Goal: Task Accomplishment & Management: Use online tool/utility

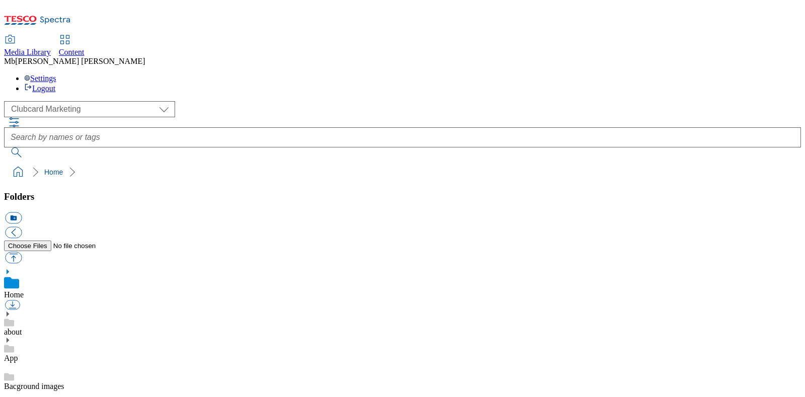
scroll to position [2, 0]
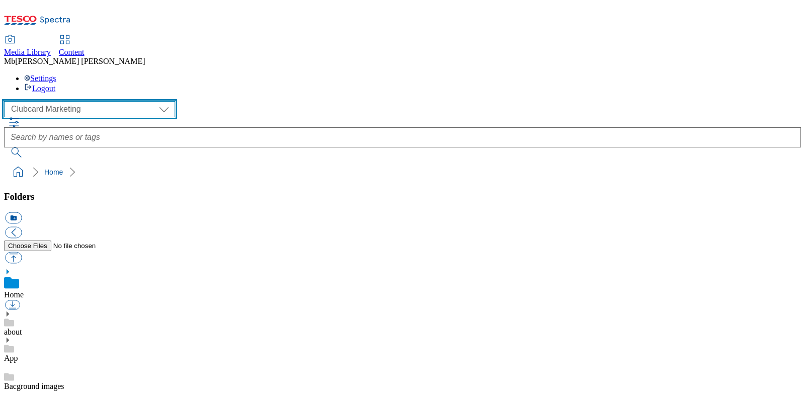
click at [93, 101] on select "Clubcard Marketing Dotcom [GEOGRAPHIC_DATA] GHS Marketing [GEOGRAPHIC_DATA] GHS…" at bounding box center [89, 109] width 171 height 16
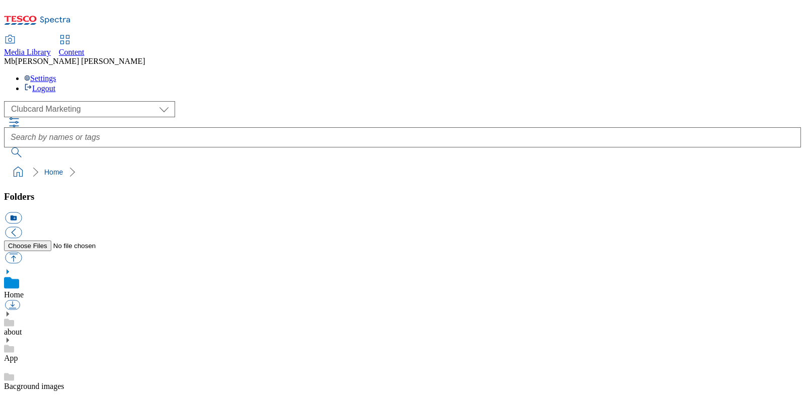
click at [85, 48] on span "Content" at bounding box center [72, 52] width 26 height 9
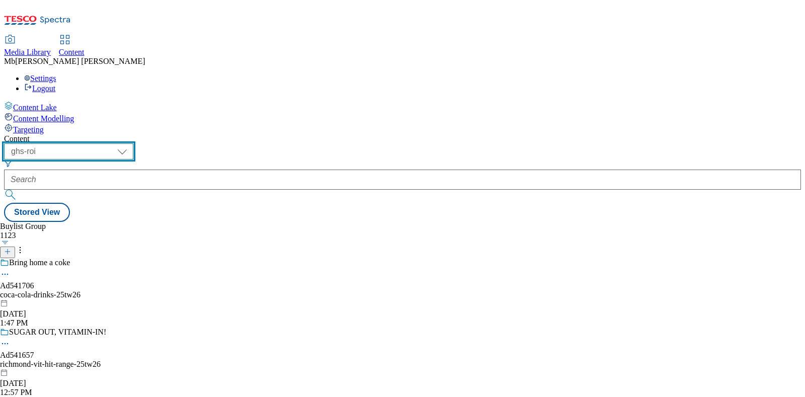
drag, startPoint x: 171, startPoint y: 79, endPoint x: 171, endPoint y: 84, distance: 5.1
click at [133, 143] on select "ghs-roi ghs-uk" at bounding box center [68, 151] width 129 height 16
click at [131, 143] on select "ghs-roi ghs-uk" at bounding box center [68, 151] width 129 height 16
click at [164, 222] on div "Buylist Group 1123 Bring home a coke Ad541706 coca-cola-drinks-25tw26 Aug 14, 2…" at bounding box center [402, 222] width 797 height 0
click at [133, 143] on select "ghs-roi ghs-uk" at bounding box center [68, 151] width 129 height 16
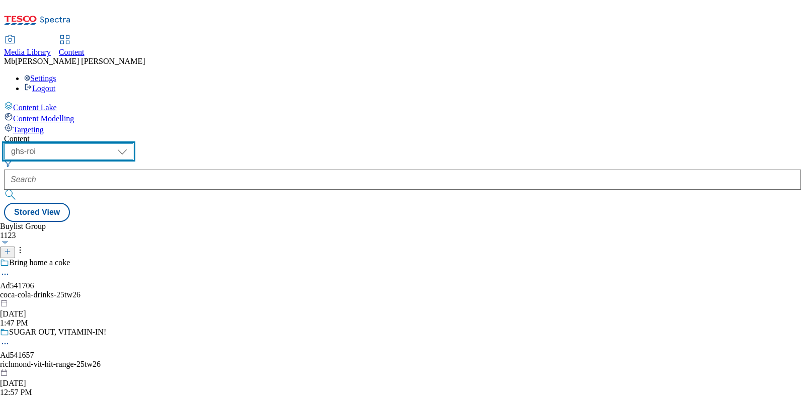
select select "ghs-uk"
click at [131, 143] on select "ghs-roi ghs-uk" at bounding box center [68, 151] width 129 height 16
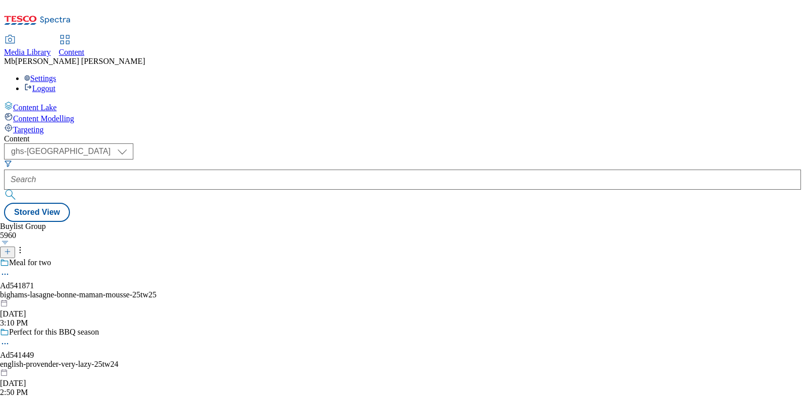
click at [69, 123] on div "Targeting" at bounding box center [402, 128] width 797 height 11
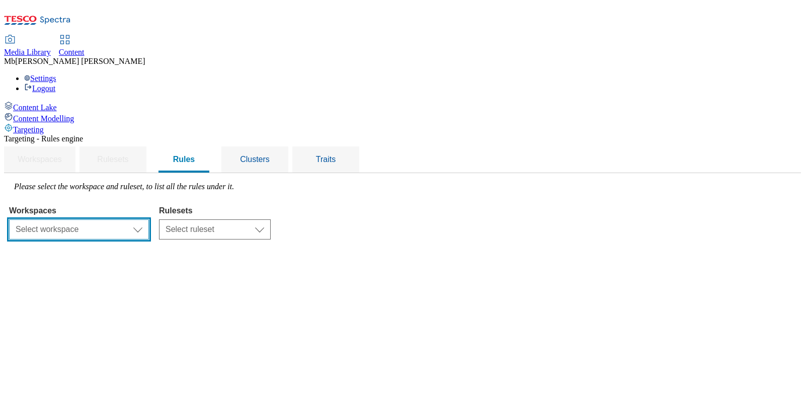
click at [149, 219] on select "Select workspace Content" at bounding box center [79, 229] width 140 height 20
select select "f510054f-adaa-4692-b570-80fa3897127a"
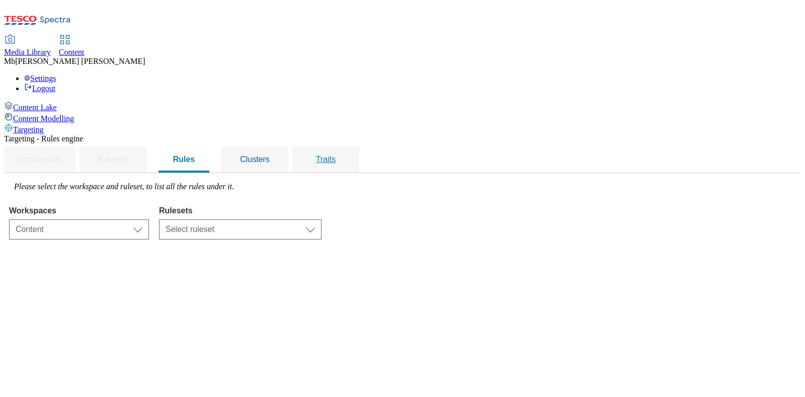
click at [347, 146] on div "Traits" at bounding box center [326, 159] width 43 height 26
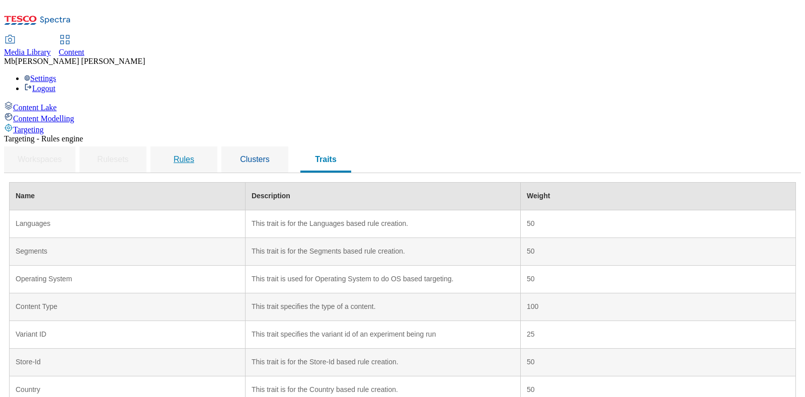
click at [194, 155] on span "Rules" at bounding box center [184, 159] width 21 height 9
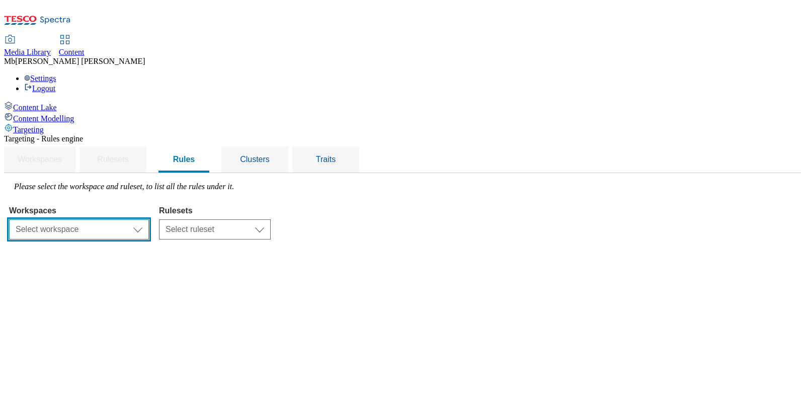
click at [149, 219] on select "Select workspace Content" at bounding box center [79, 229] width 140 height 20
select select "f510054f-adaa-4692-b570-80fa3897127a"
click at [136, 219] on select "Select workspace Content" at bounding box center [79, 229] width 140 height 20
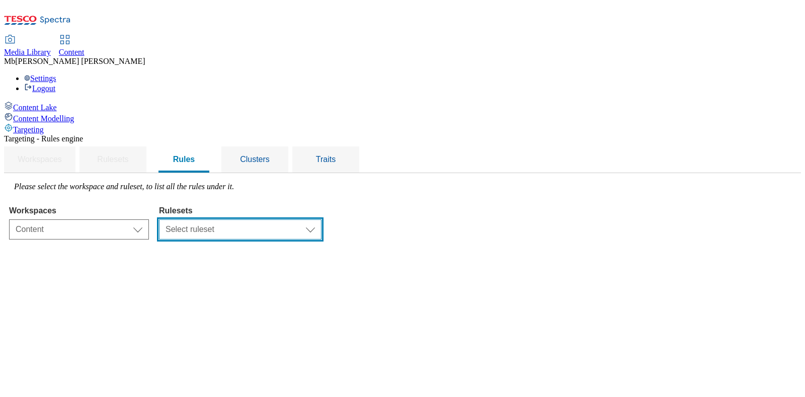
click at [322, 219] on select "Select ruleset clubcard-website ghs-roi ghs-uk" at bounding box center [240, 229] width 163 height 20
select select "48eb89cc-c22c-49b3-9be3-6f8cd5821d05"
click at [285, 219] on select "Select ruleset clubcard-website ghs-roi ghs-uk" at bounding box center [240, 229] width 163 height 20
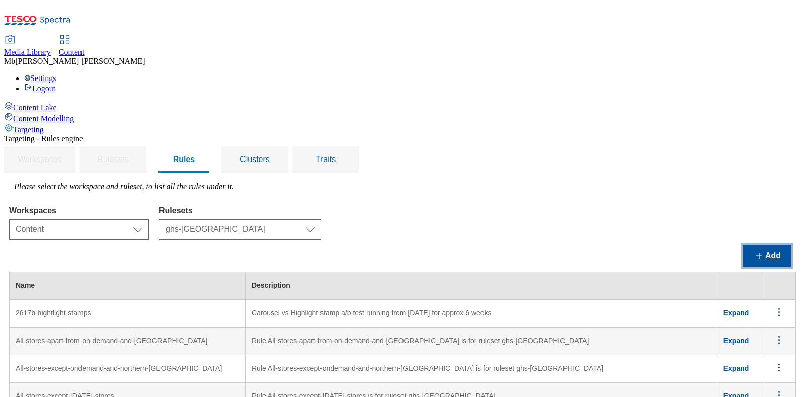
click at [761, 245] on button "Add" at bounding box center [767, 256] width 48 height 22
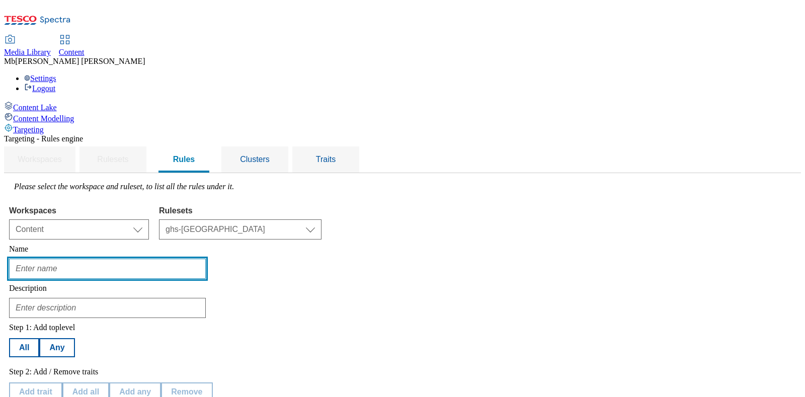
click at [206, 259] on input "text" at bounding box center [107, 269] width 197 height 20
type input "Segments first audience check"
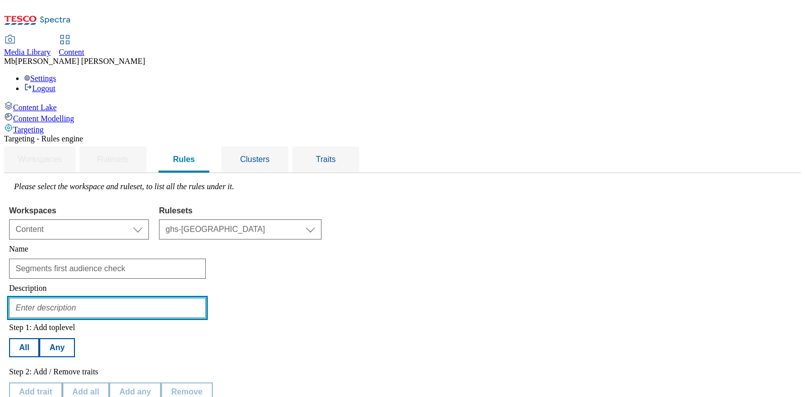
click at [206, 298] on input "text" at bounding box center [107, 308] width 197 height 20
type input "Mike test"
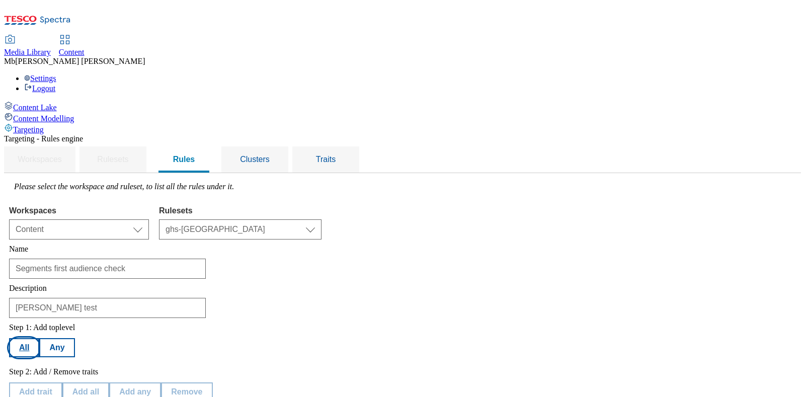
click at [39, 338] on button "All" at bounding box center [24, 347] width 30 height 19
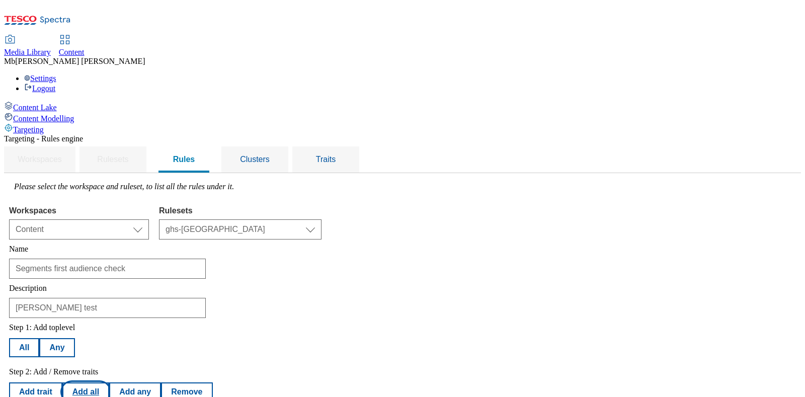
click at [109, 383] on button "Add all" at bounding box center [85, 392] width 47 height 19
click at [62, 383] on button "Add trait" at bounding box center [35, 392] width 53 height 19
select select "profileSegments"
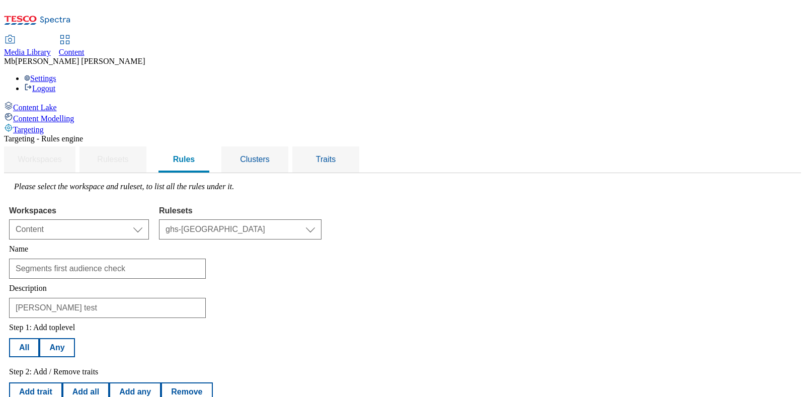
select select "equals"
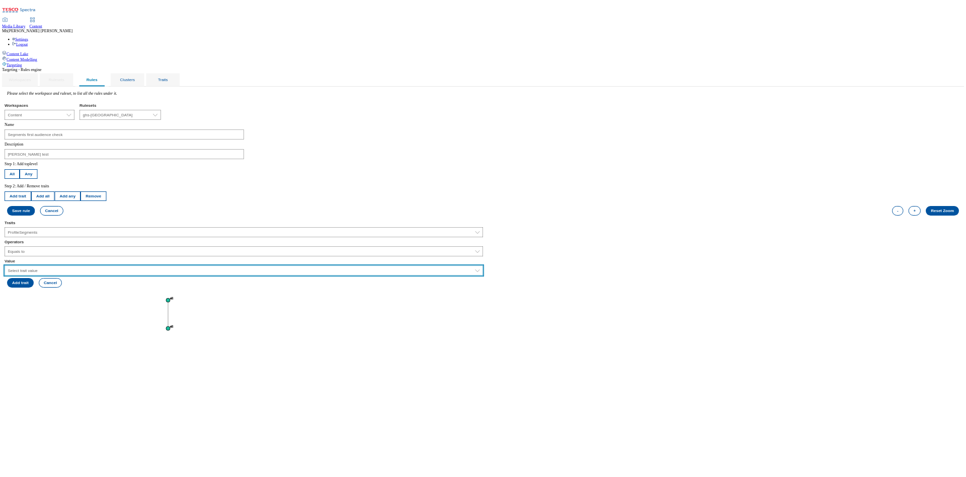
scroll to position [126, 0]
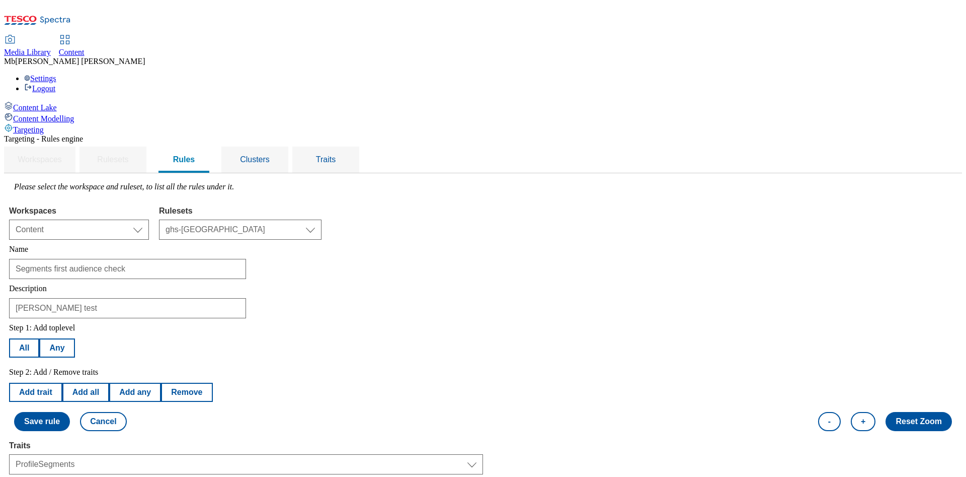
drag, startPoint x: 774, startPoint y: 194, endPoint x: 763, endPoint y: 194, distance: 11.1
click at [774, 318] on div "Step 1: Add toplevel All Any Step 2: Add / Remove traits Add trait Add all Add …" at bounding box center [483, 377] width 948 height 118
drag, startPoint x: 570, startPoint y: 295, endPoint x: 518, endPoint y: 319, distance: 57.2
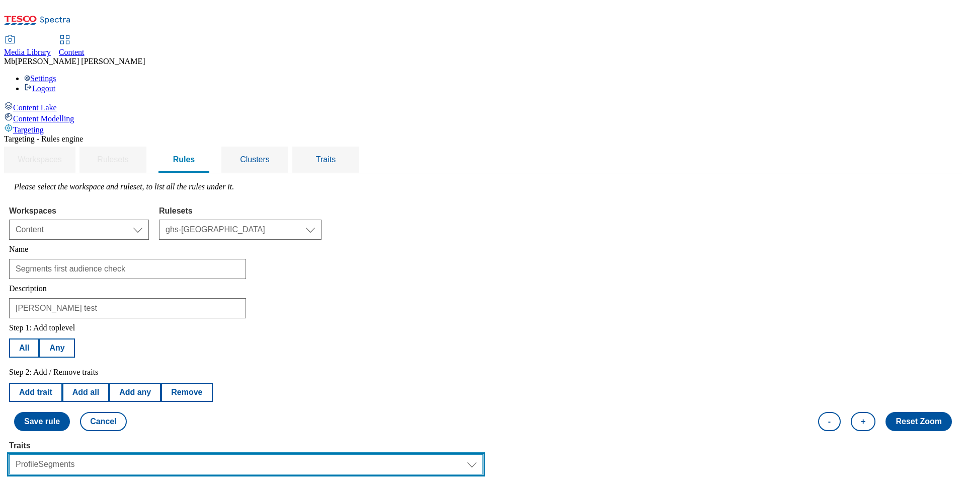
click at [280, 397] on select "Select trait Languages Segments Operating System Content Type Variant ID Store-…" at bounding box center [246, 464] width 474 height 20
click at [136, 397] on select "Select trait Languages Segments Operating System Content Type Variant ID Store-…" at bounding box center [246, 464] width 474 height 20
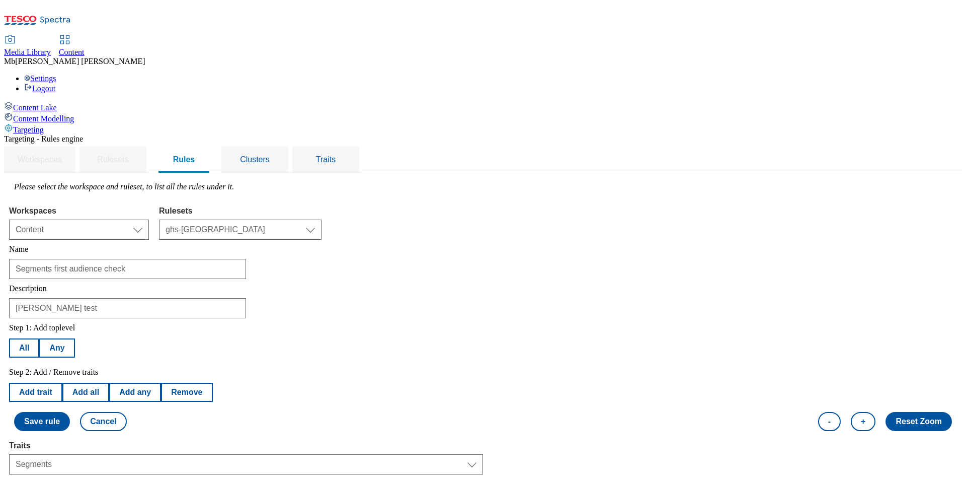
click at [613, 318] on div "Step 1: Add toplevel All Any Step 2: Add / Remove traits Add trait Add all Add …" at bounding box center [483, 377] width 948 height 118
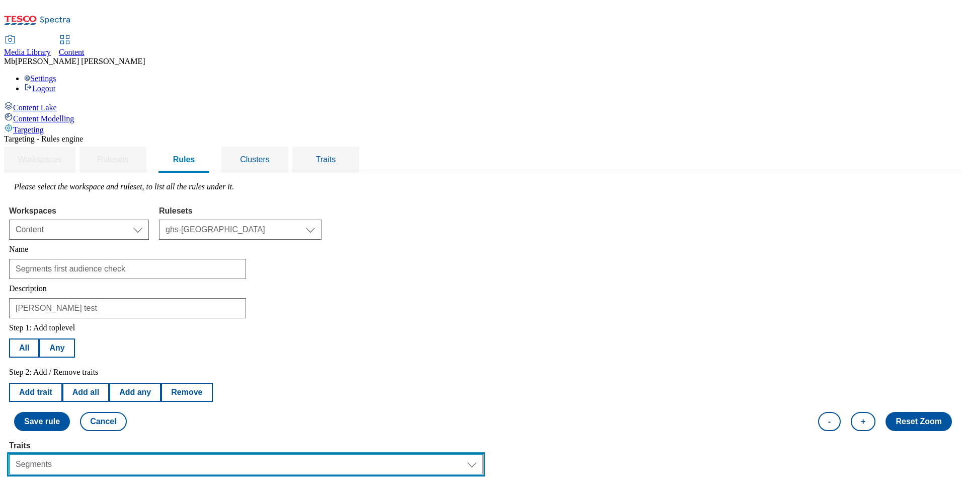
click at [186, 397] on select "Select trait Languages Segments Operating System Content Type Variant ID Store-…" at bounding box center [246, 464] width 474 height 20
select select "profileSegments"
click at [136, 397] on select "Select trait Languages Segments Operating System Content Type Variant ID Store-…" at bounding box center [246, 464] width 474 height 20
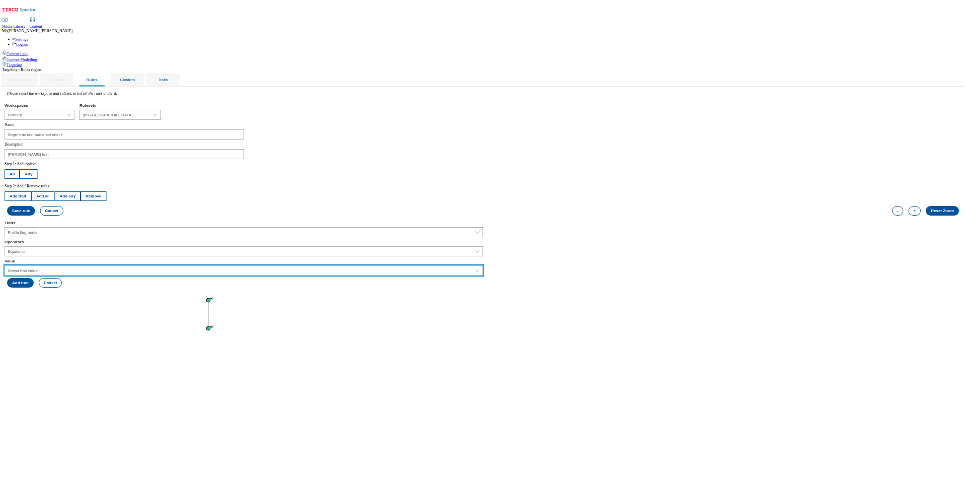
scroll to position [153, 0]
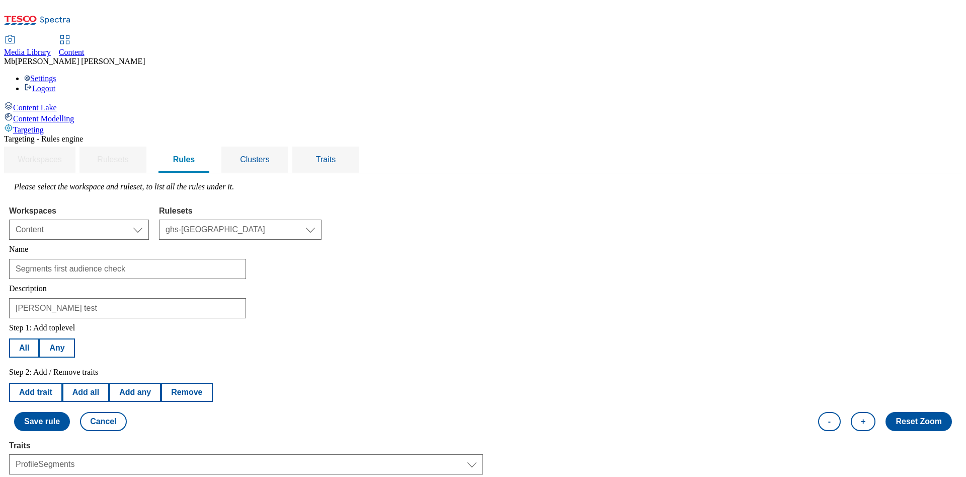
drag, startPoint x: 776, startPoint y: 256, endPoint x: 599, endPoint y: 327, distance: 190.4
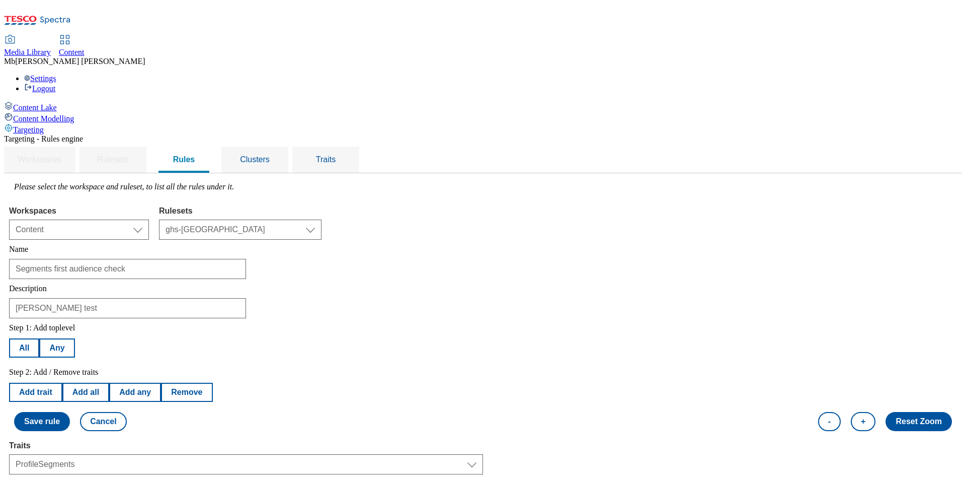
scroll to position [428, 0]
